Goal: Find specific page/section: Locate a particular part of the current website

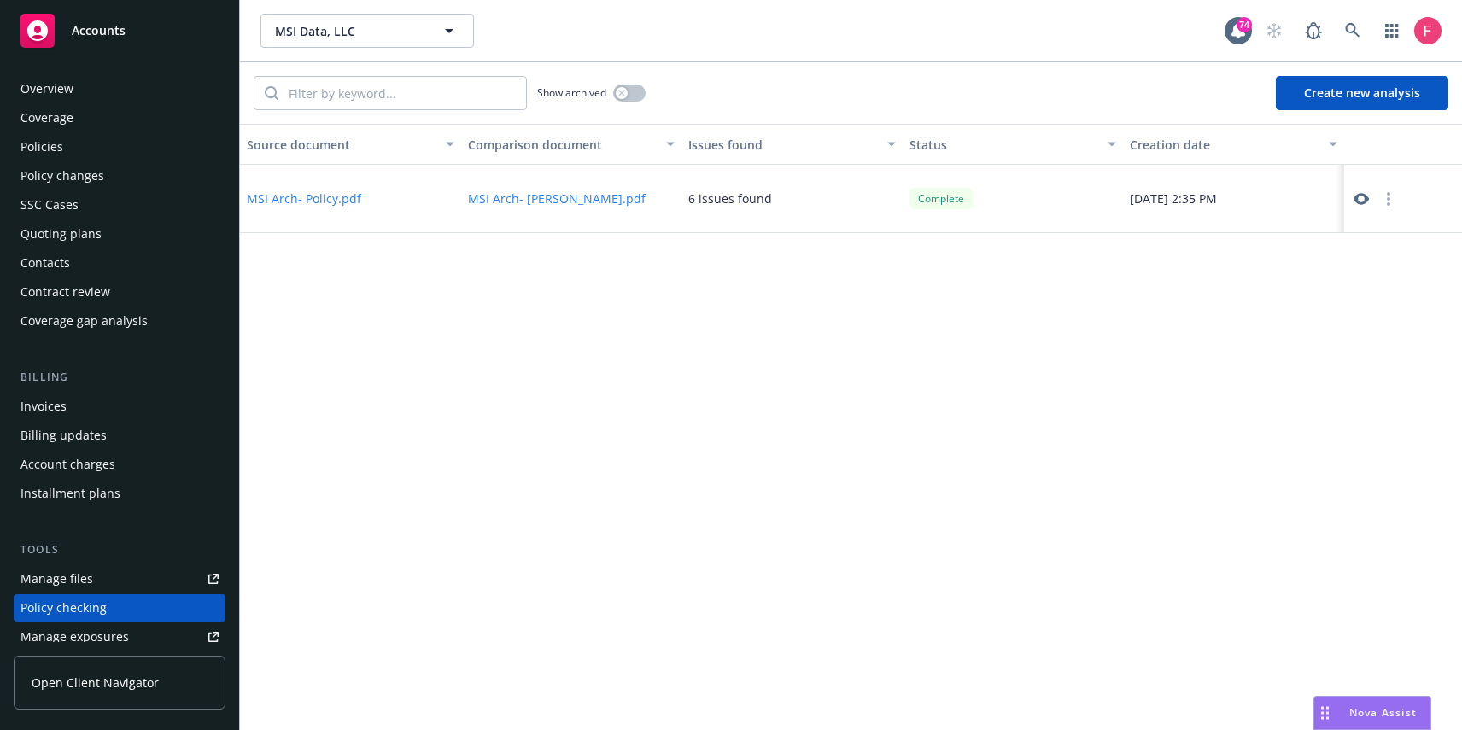
scroll to position [221, 0]
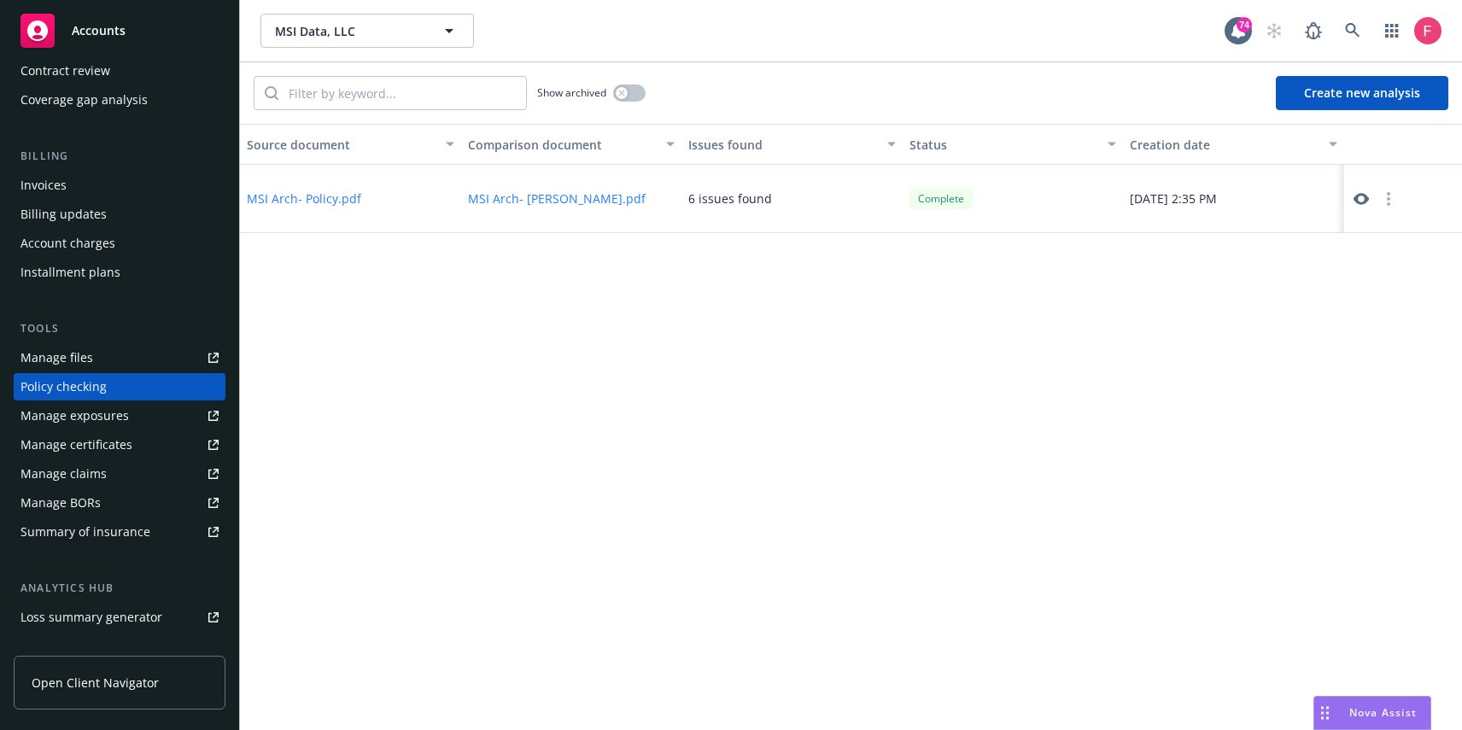
drag, startPoint x: 1373, startPoint y: 27, endPoint x: 1352, endPoint y: 40, distance: 24.9
click at [1373, 27] on div at bounding box center [1349, 31] width 184 height 34
click at [1346, 42] on link at bounding box center [1353, 31] width 34 height 34
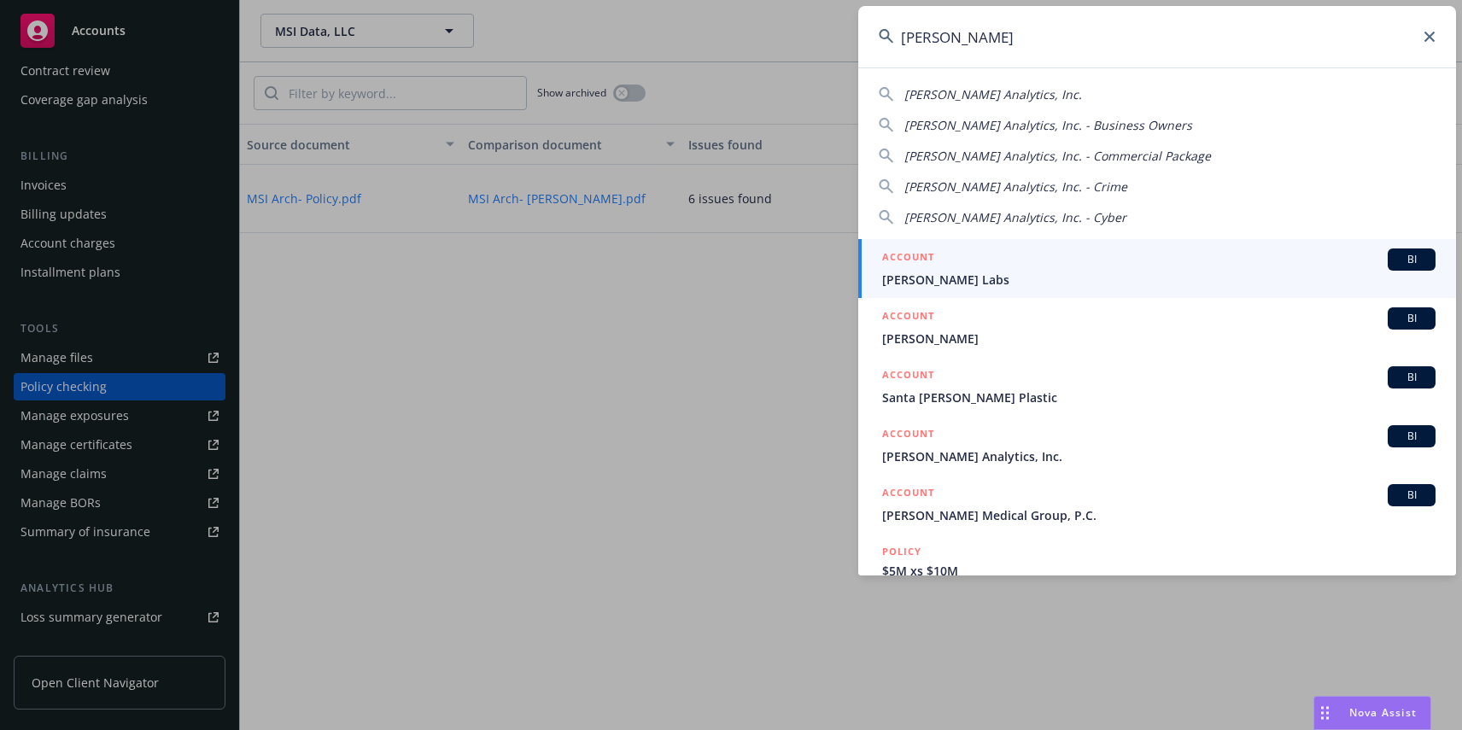
click at [1005, 102] on span "[PERSON_NAME] Analytics, Inc." at bounding box center [993, 94] width 178 height 16
type input "[PERSON_NAME] Analytics, Inc."
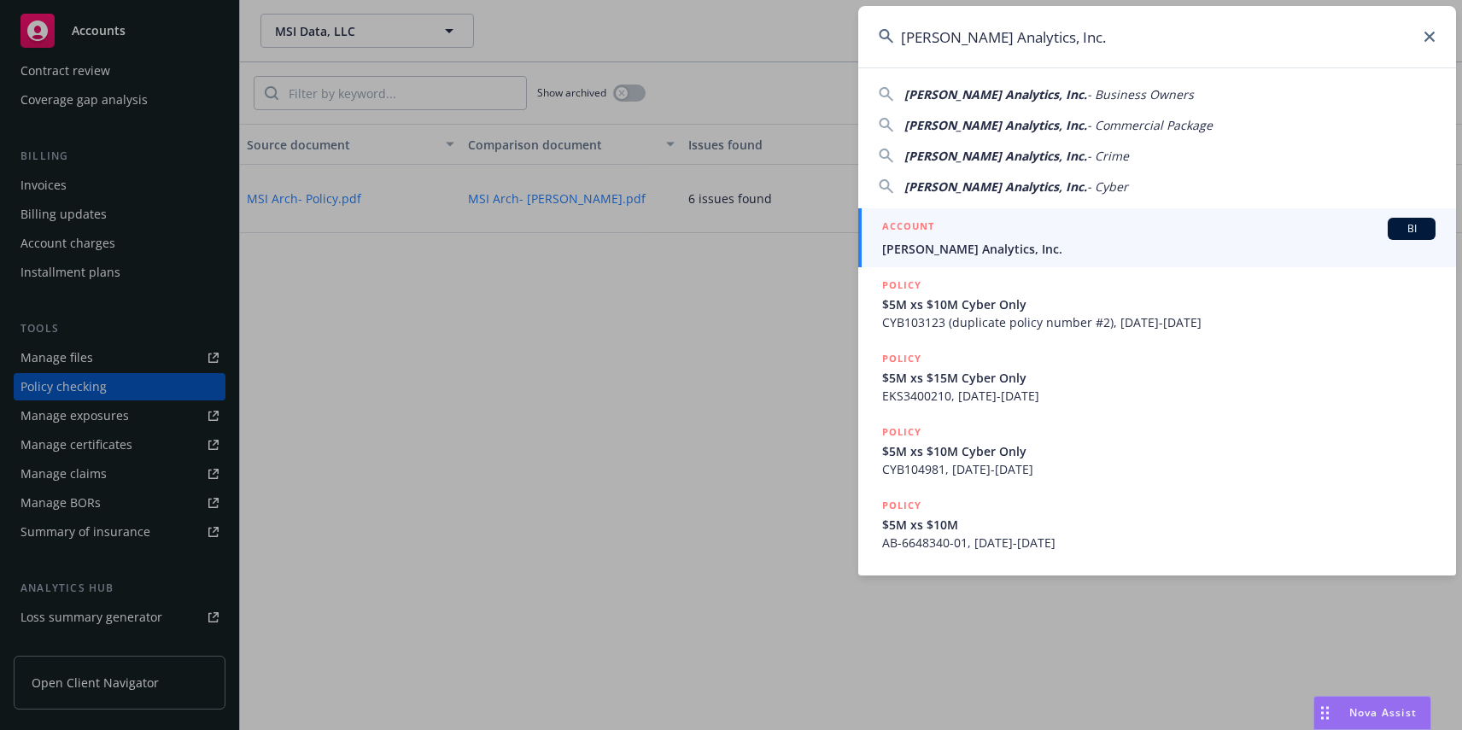
click at [986, 250] on span "[PERSON_NAME] Analytics, Inc." at bounding box center [1158, 249] width 553 height 18
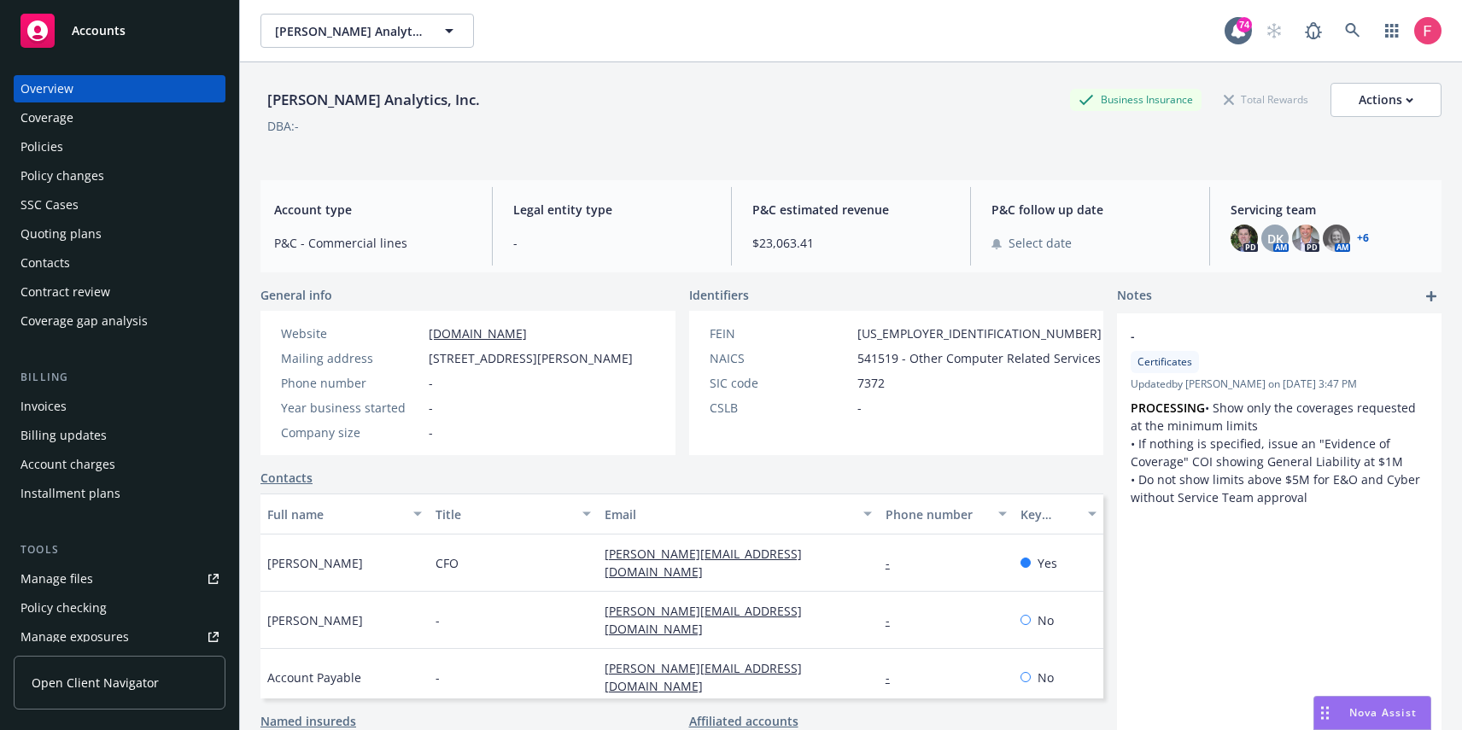
click at [52, 135] on div "Policies" at bounding box center [41, 146] width 43 height 27
click at [50, 140] on div "Policies" at bounding box center [41, 146] width 43 height 27
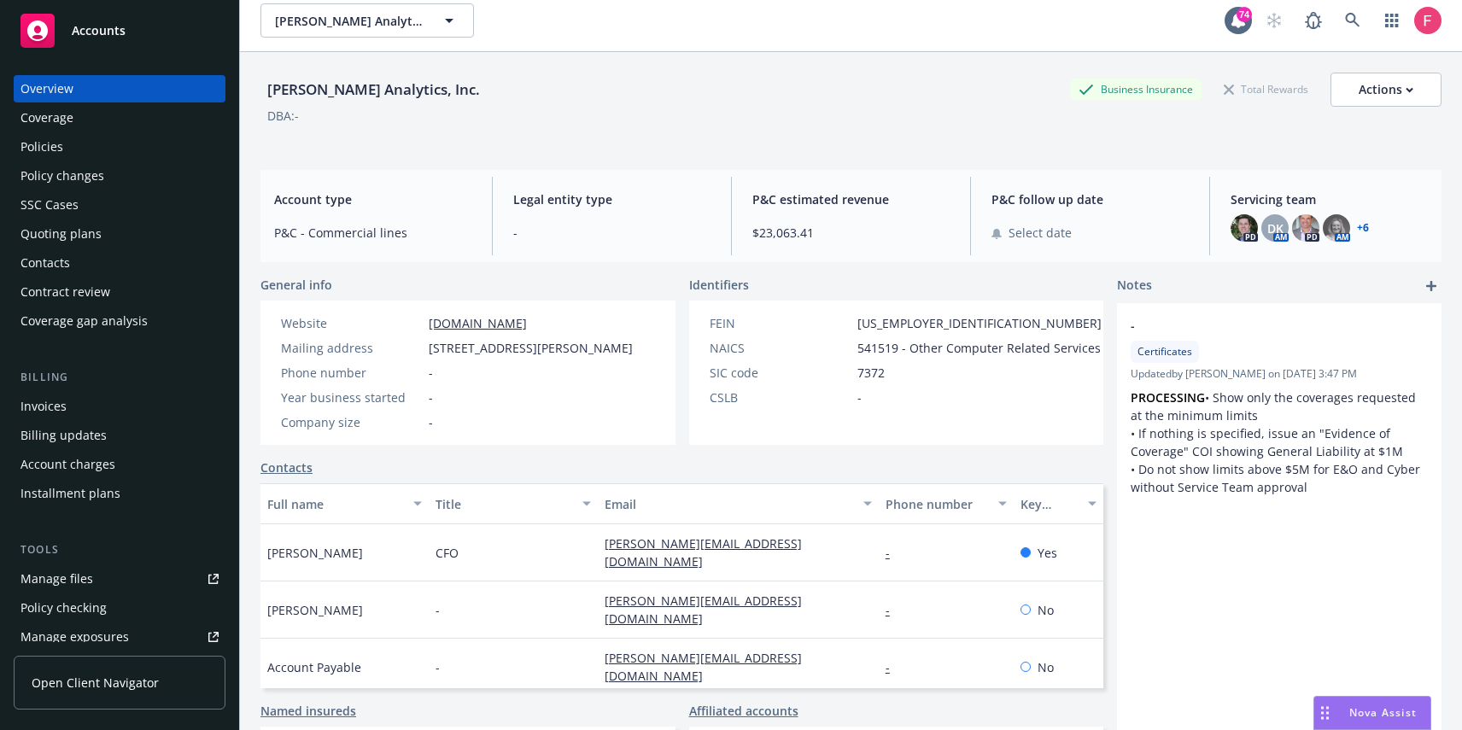
scroll to position [12, 0]
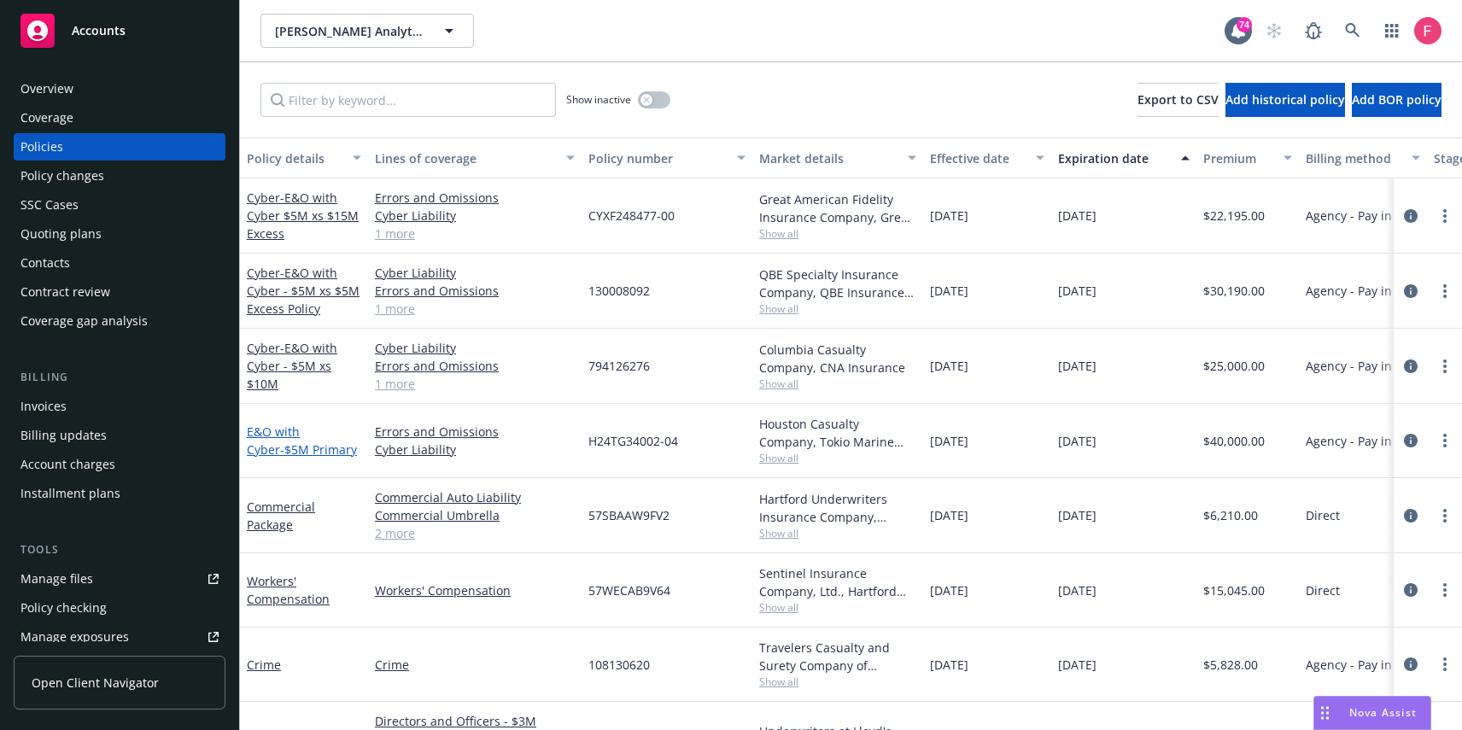
click at [282, 454] on span "- $5M Primary" at bounding box center [318, 450] width 77 height 16
